Goal: Transaction & Acquisition: Purchase product/service

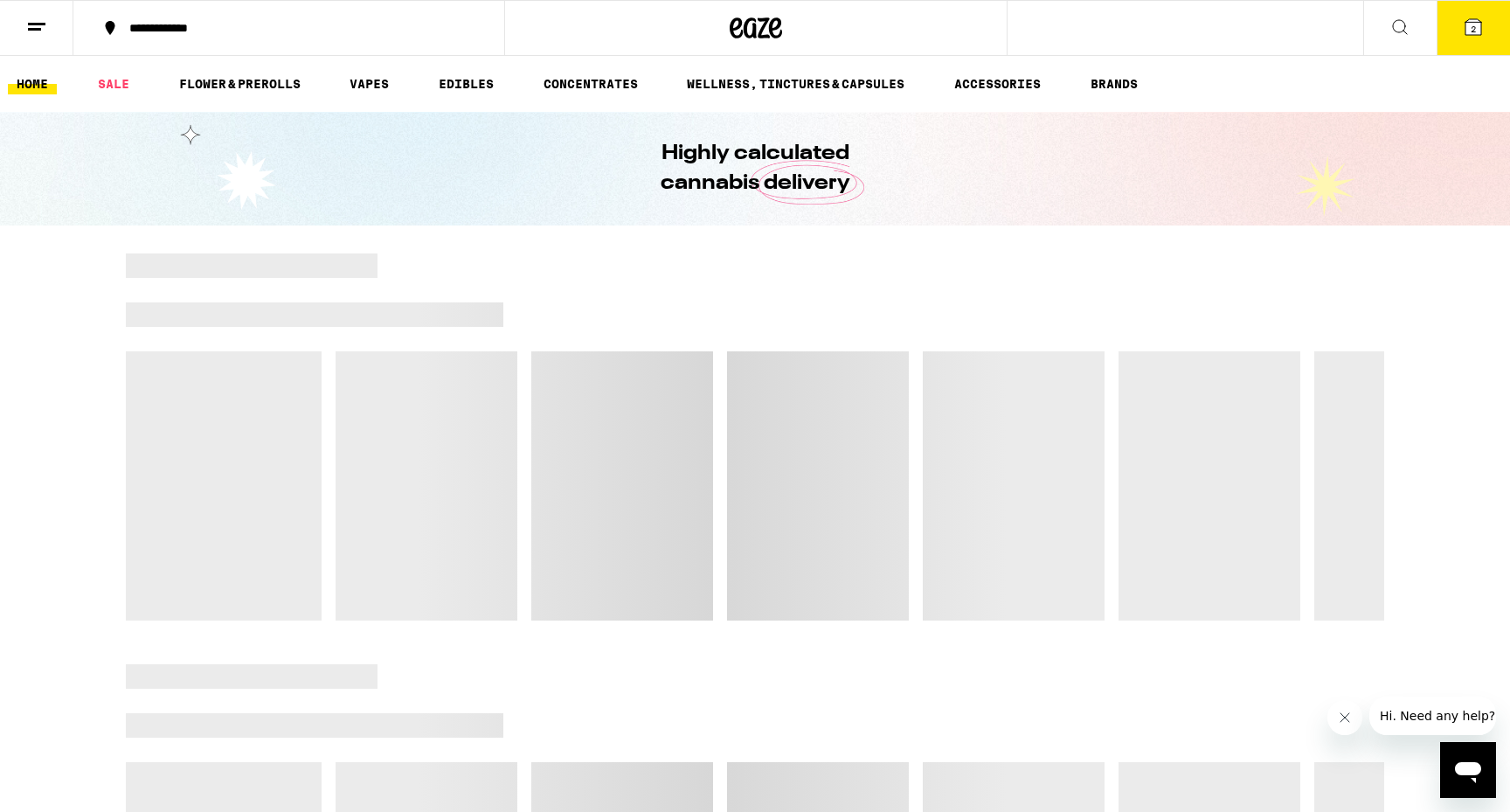
click at [1474, 37] on button "2" at bounding box center [1473, 28] width 73 height 54
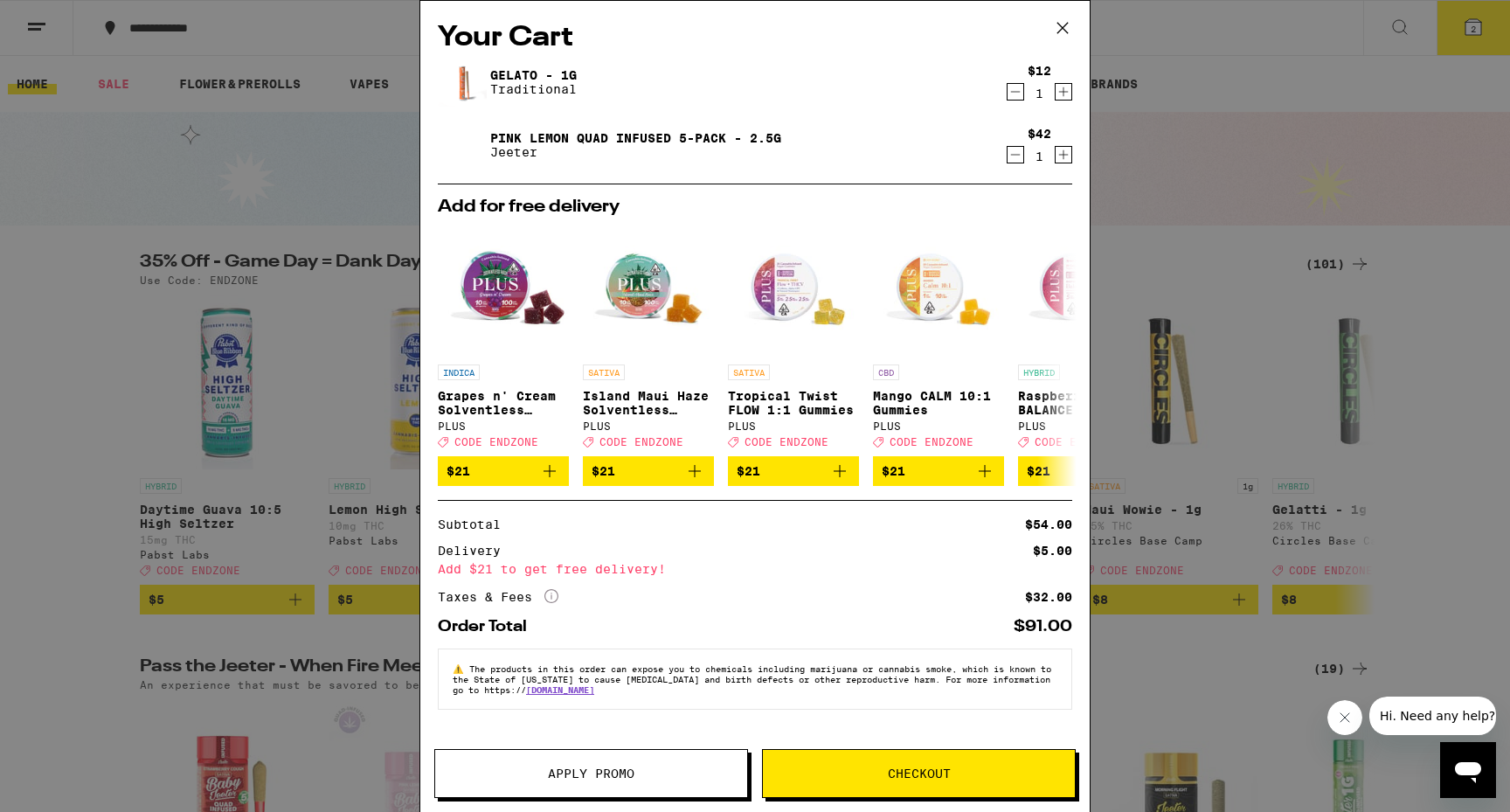
click at [625, 784] on button "Apply Promo" at bounding box center [590, 773] width 314 height 49
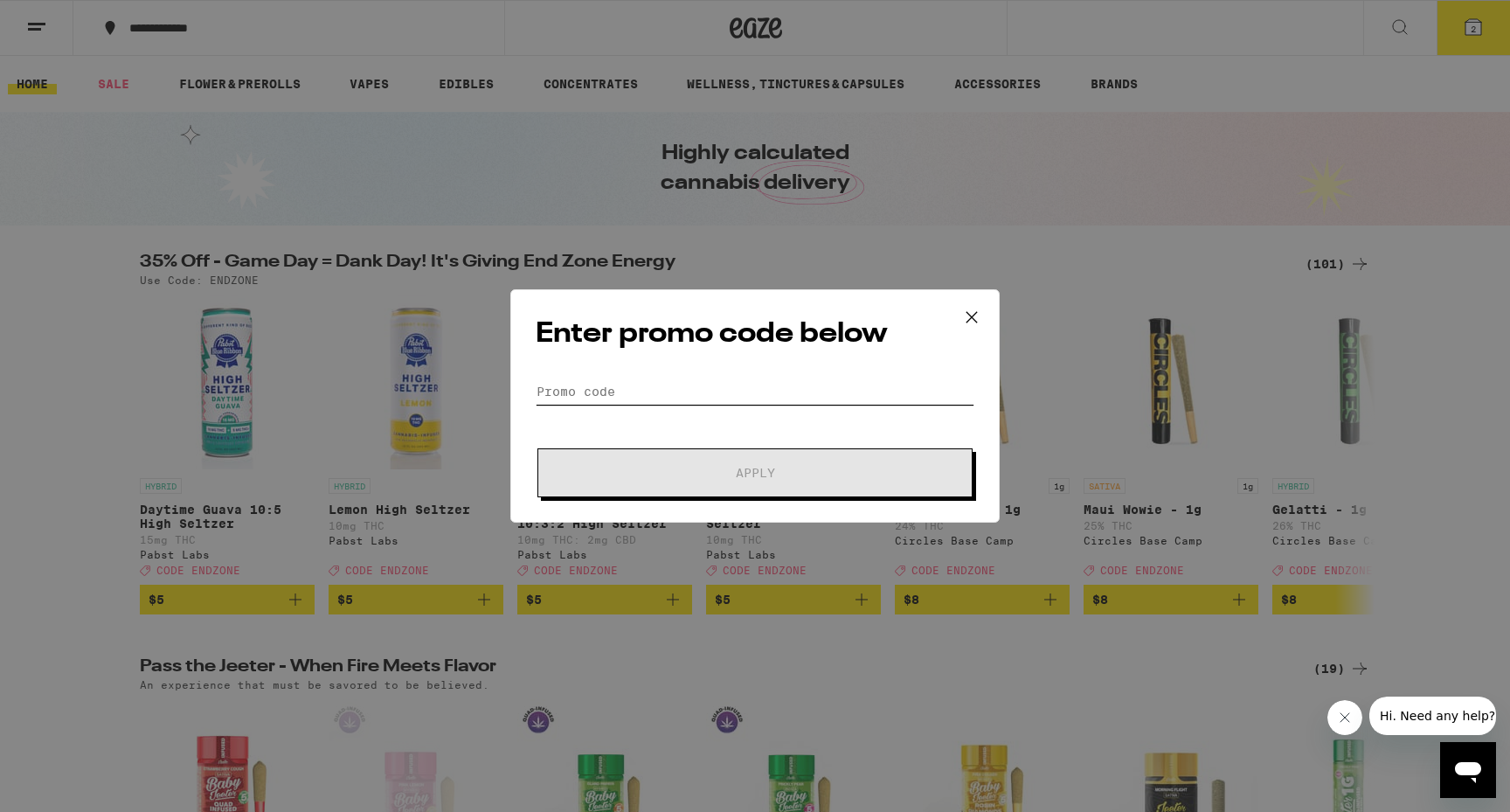
click at [732, 387] on input "Promo Code" at bounding box center [755, 391] width 439 height 26
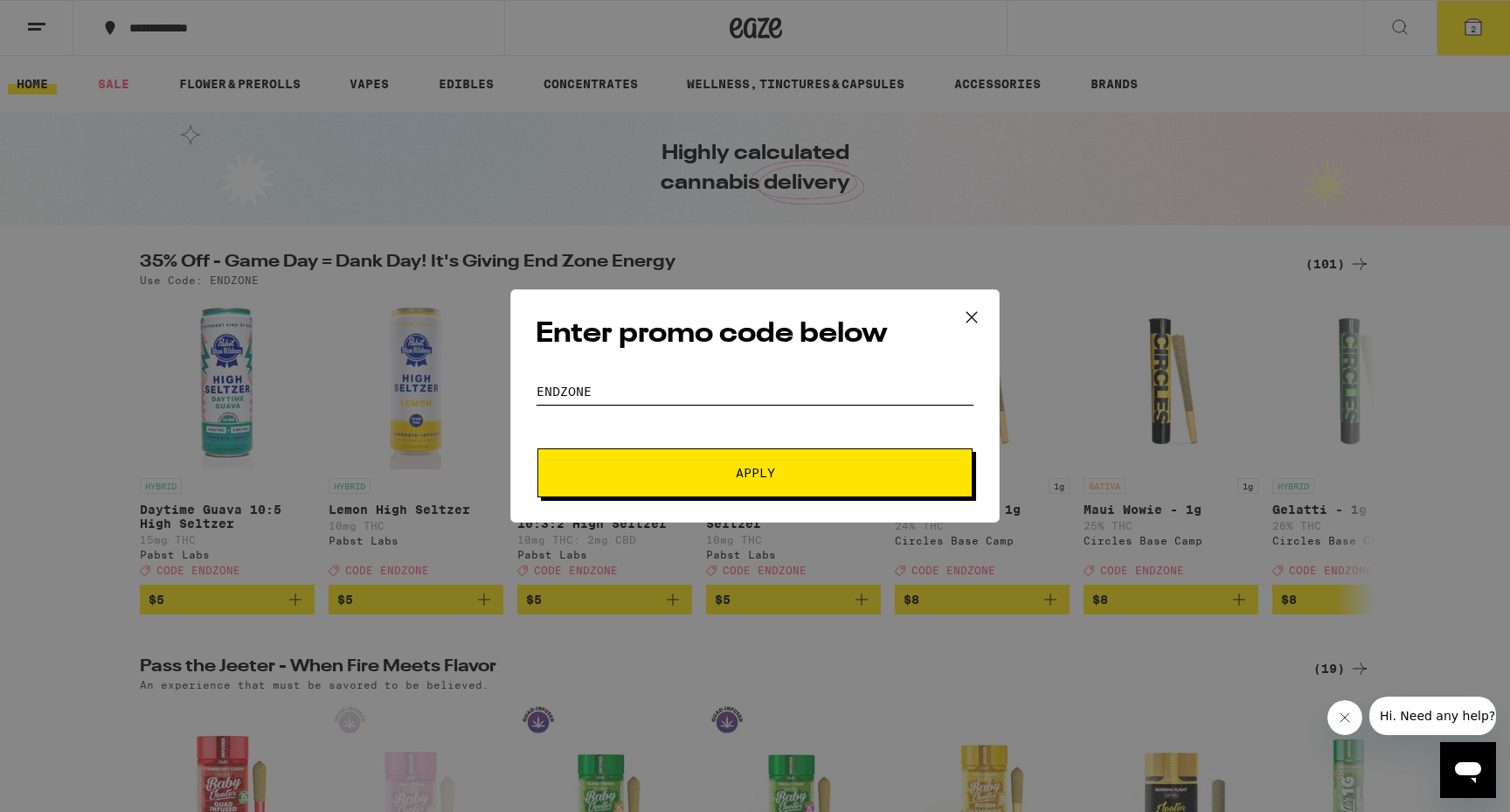
type input "ENDZONE"
click at [754, 476] on span "Apply" at bounding box center [755, 472] width 39 height 12
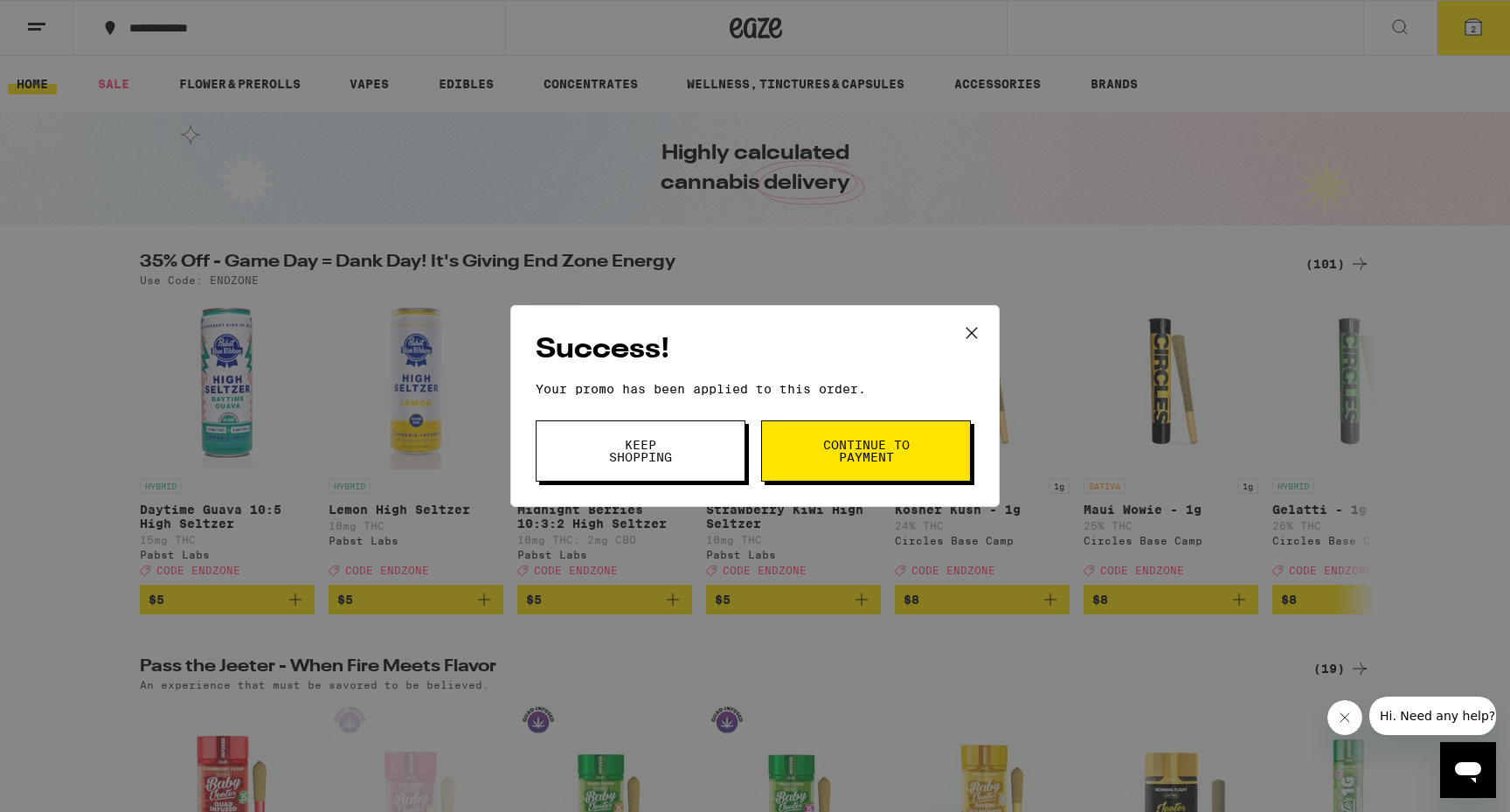
click at [908, 460] on span "Continue to payment" at bounding box center [866, 450] width 89 height 24
